Goal: Task Accomplishment & Management: Complete application form

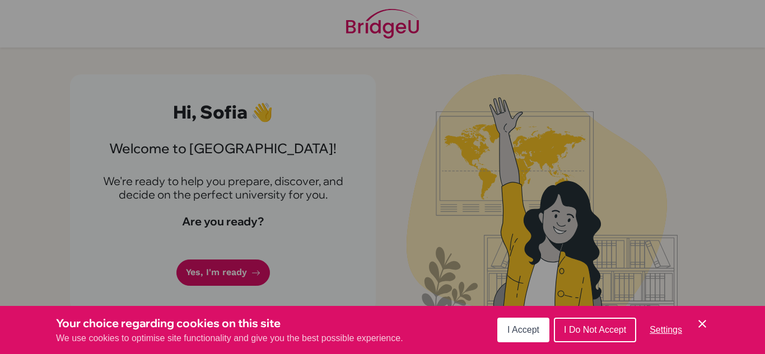
click at [526, 329] on span "I Accept" at bounding box center [523, 330] width 32 height 10
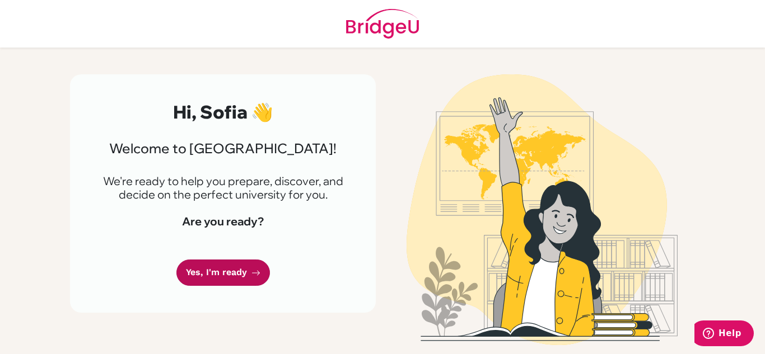
click at [253, 269] on icon at bounding box center [255, 273] width 9 height 9
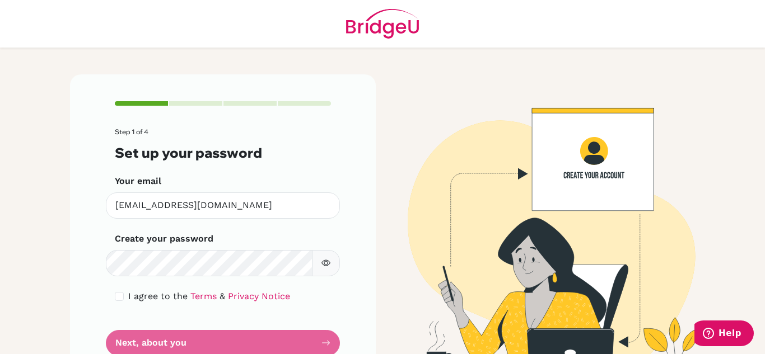
click at [326, 261] on icon "button" at bounding box center [325, 263] width 9 height 6
click at [326, 261] on icon "button" at bounding box center [327, 262] width 6 height 5
click at [208, 343] on form "Step 1 of 4 Set up your password Your email surroz@notredame.edu.ni Invalid ema…" at bounding box center [223, 242] width 216 height 228
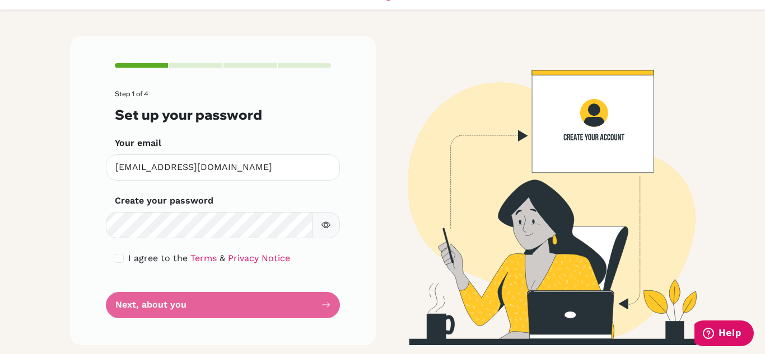
click at [328, 306] on form "Step 1 of 4 Set up your password Your email surroz@notredame.edu.ni Invalid ema…" at bounding box center [223, 204] width 216 height 228
click at [122, 262] on input "checkbox" at bounding box center [119, 258] width 9 height 9
checkbox input "true"
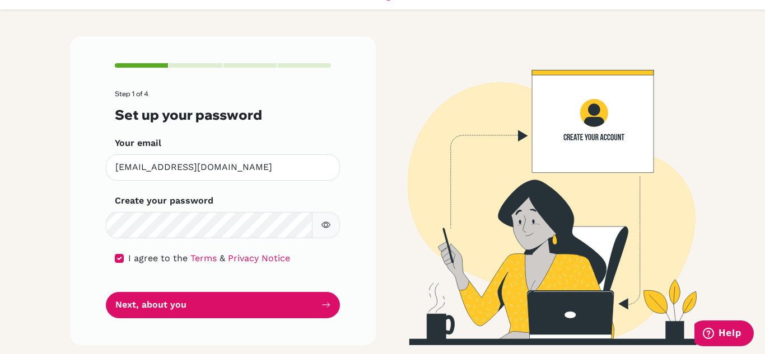
click at [321, 226] on icon "button" at bounding box center [325, 225] width 9 height 9
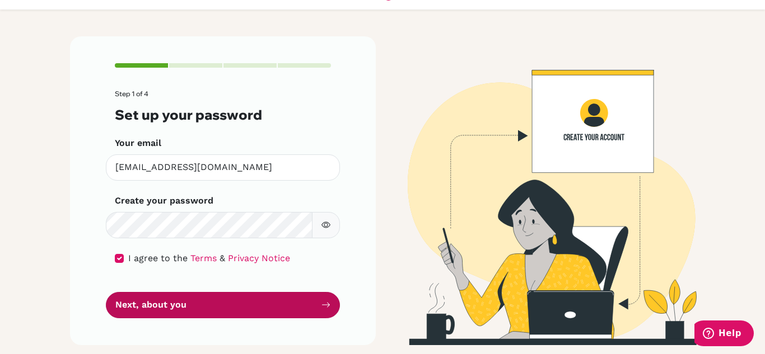
click at [186, 308] on button "Next, about you" at bounding box center [223, 305] width 234 height 26
